Goal: Transaction & Acquisition: Purchase product/service

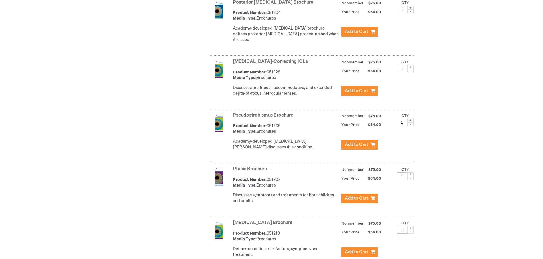
scroll to position [1652, 0]
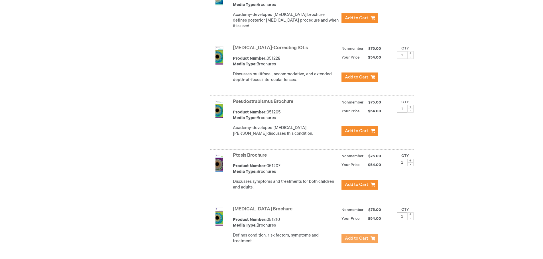
click at [353, 236] on span "Add to Cart" at bounding box center [356, 238] width 23 height 5
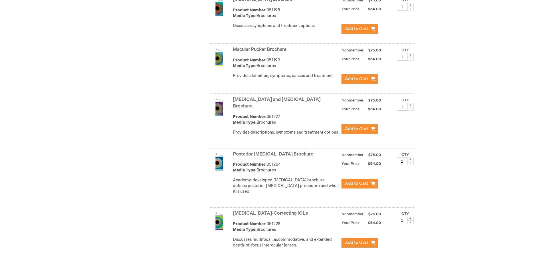
scroll to position [1481, 0]
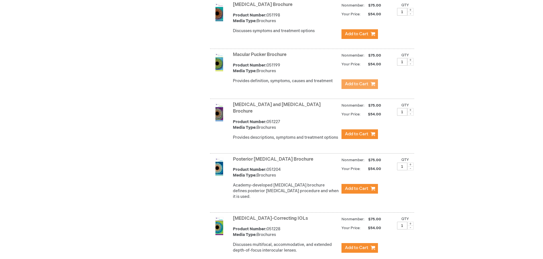
click at [363, 81] on span "Add to Cart" at bounding box center [356, 83] width 23 height 5
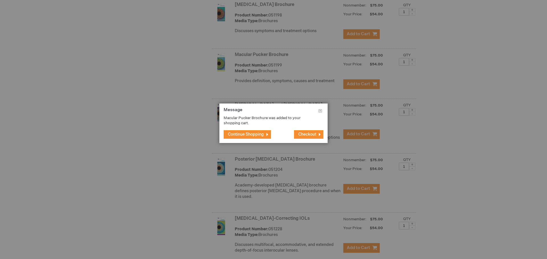
click at [265, 137] on button "Continue Shopping" at bounding box center [247, 134] width 47 height 9
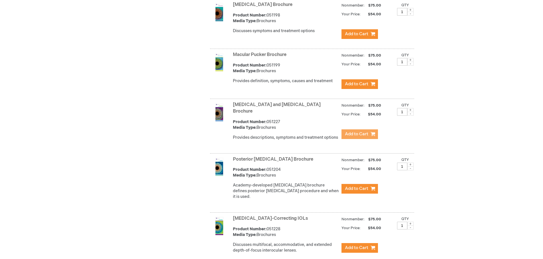
click at [353, 132] on span "Add to Cart" at bounding box center [356, 134] width 23 height 5
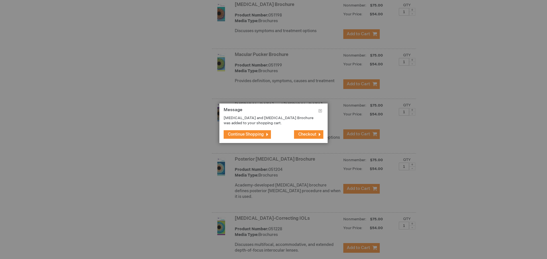
click at [257, 135] on span "Continue Shopping" at bounding box center [246, 134] width 36 height 5
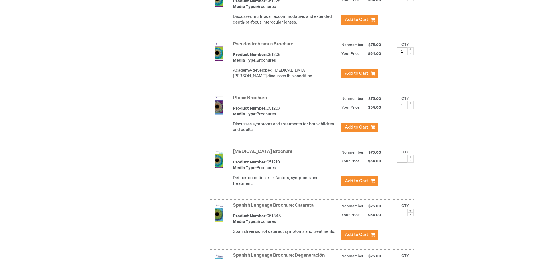
scroll to position [1709, 0]
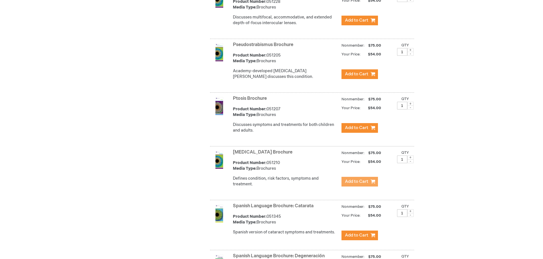
click at [361, 179] on span "Add to Cart" at bounding box center [356, 181] width 23 height 5
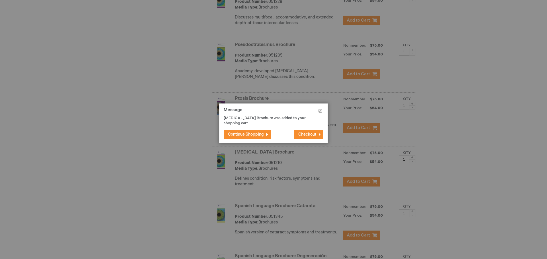
click at [248, 132] on button "Continue Shopping" at bounding box center [247, 134] width 47 height 9
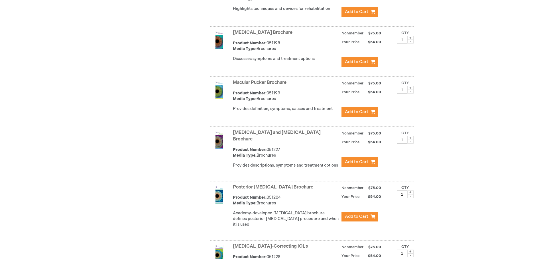
scroll to position [1452, 0]
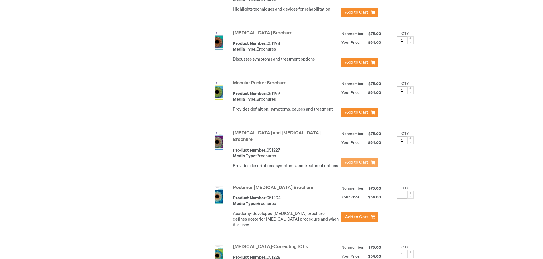
click at [349, 160] on span "Add to Cart" at bounding box center [356, 162] width 23 height 5
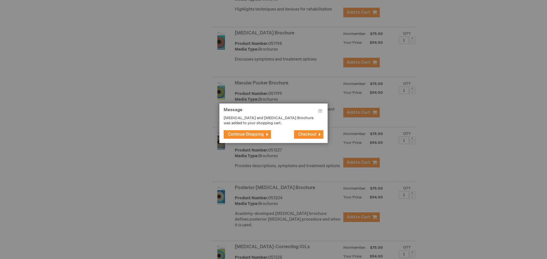
click at [265, 133] on button "Continue Shopping" at bounding box center [247, 134] width 47 height 9
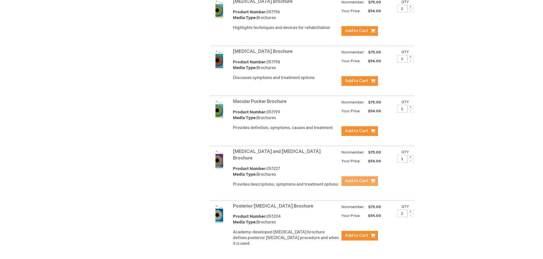
scroll to position [1424, 0]
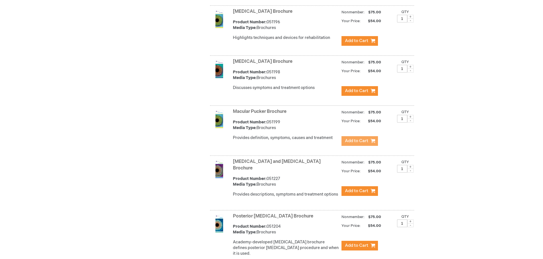
click at [351, 138] on span "Add to Cart" at bounding box center [356, 140] width 23 height 5
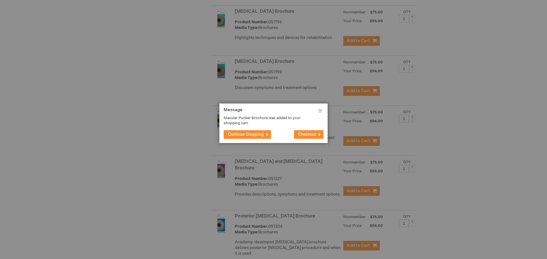
click at [261, 132] on button "Continue Shopping" at bounding box center [247, 134] width 47 height 9
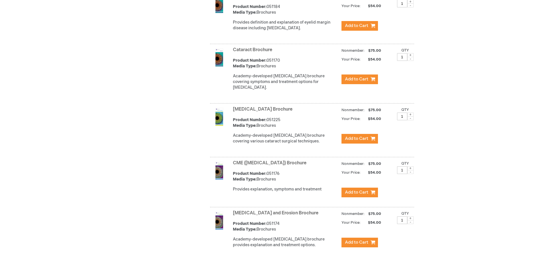
scroll to position [342, 0]
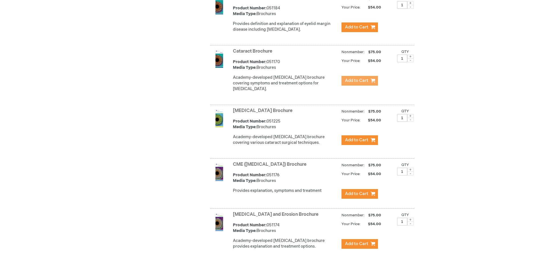
click at [355, 83] on span "Add to Cart" at bounding box center [356, 80] width 23 height 5
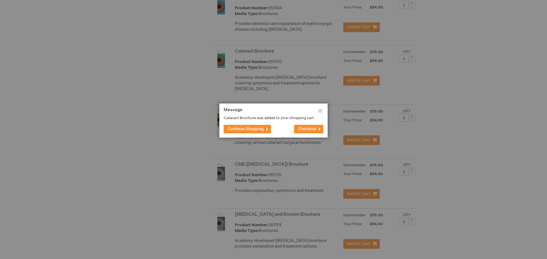
click at [262, 128] on span "Continue Shopping" at bounding box center [246, 129] width 36 height 5
